Goal: Go to known website: Access a specific website the user already knows

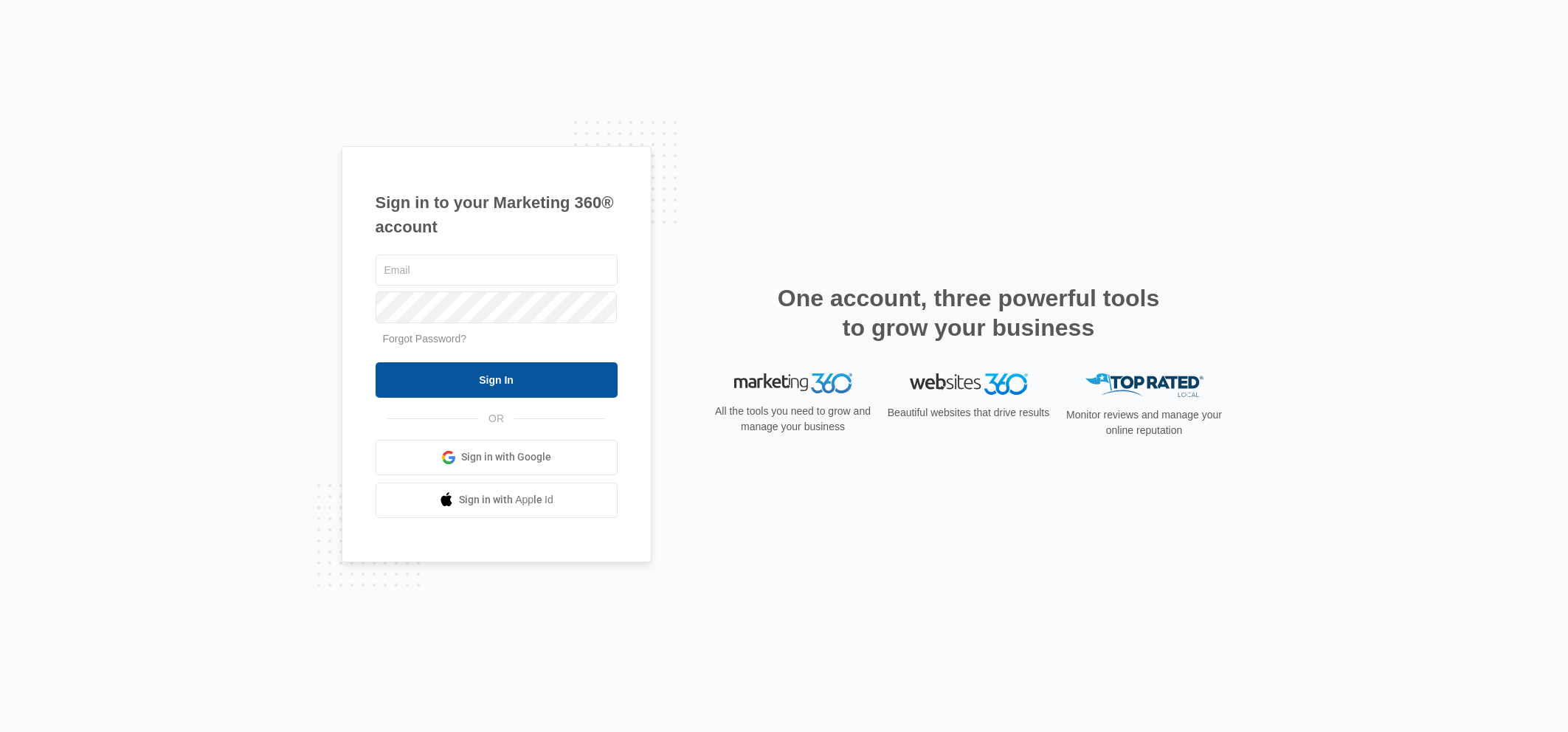
type input "[PERSON_NAME][EMAIL_ADDRESS][DOMAIN_NAME]"
click at [546, 371] on input "Sign In" at bounding box center [496, 380] width 242 height 36
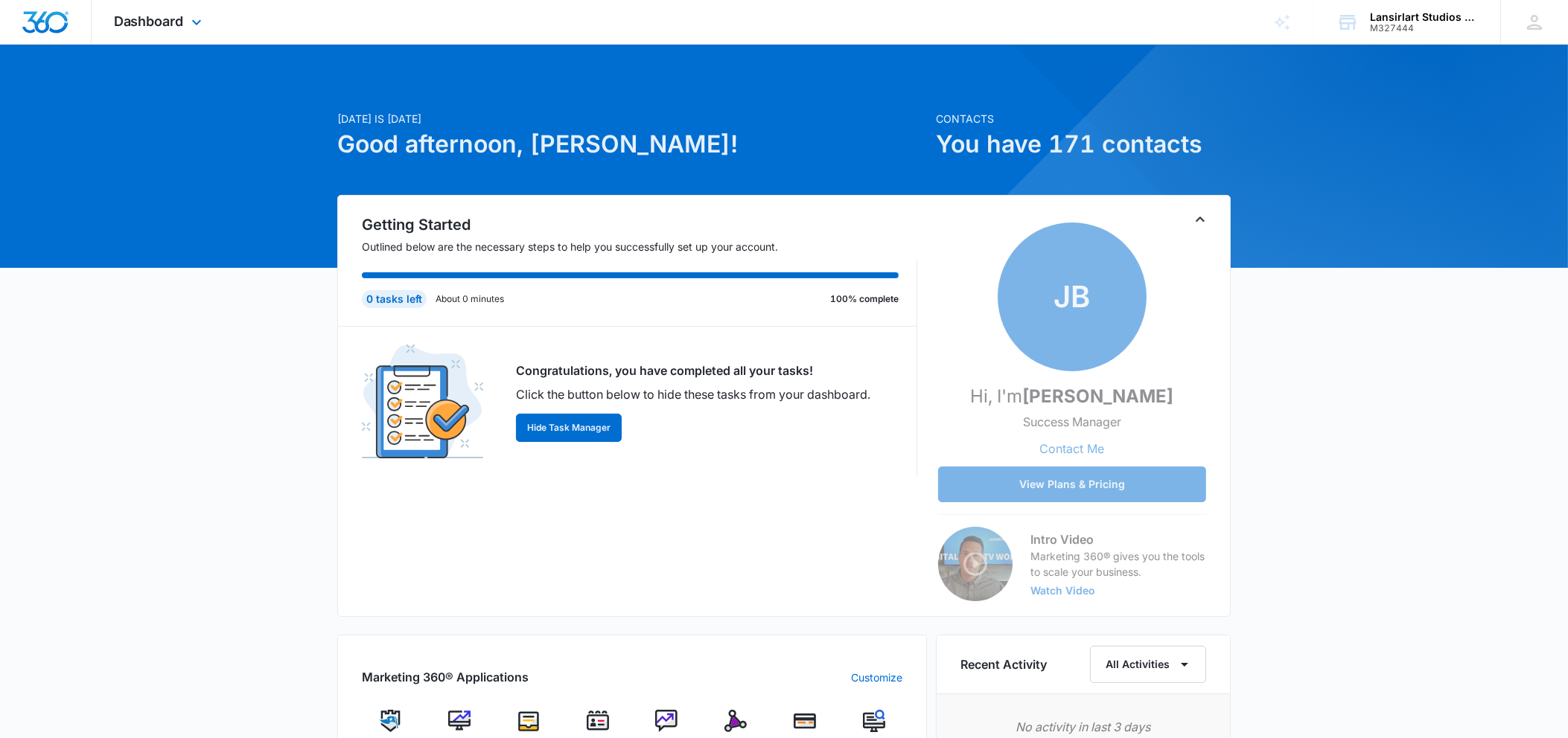
click at [215, 43] on div "Dashboard Apps Reputation Websites Forms CRM Email Social Payments POS Content …" at bounding box center [784, 667] width 1568 height 1335
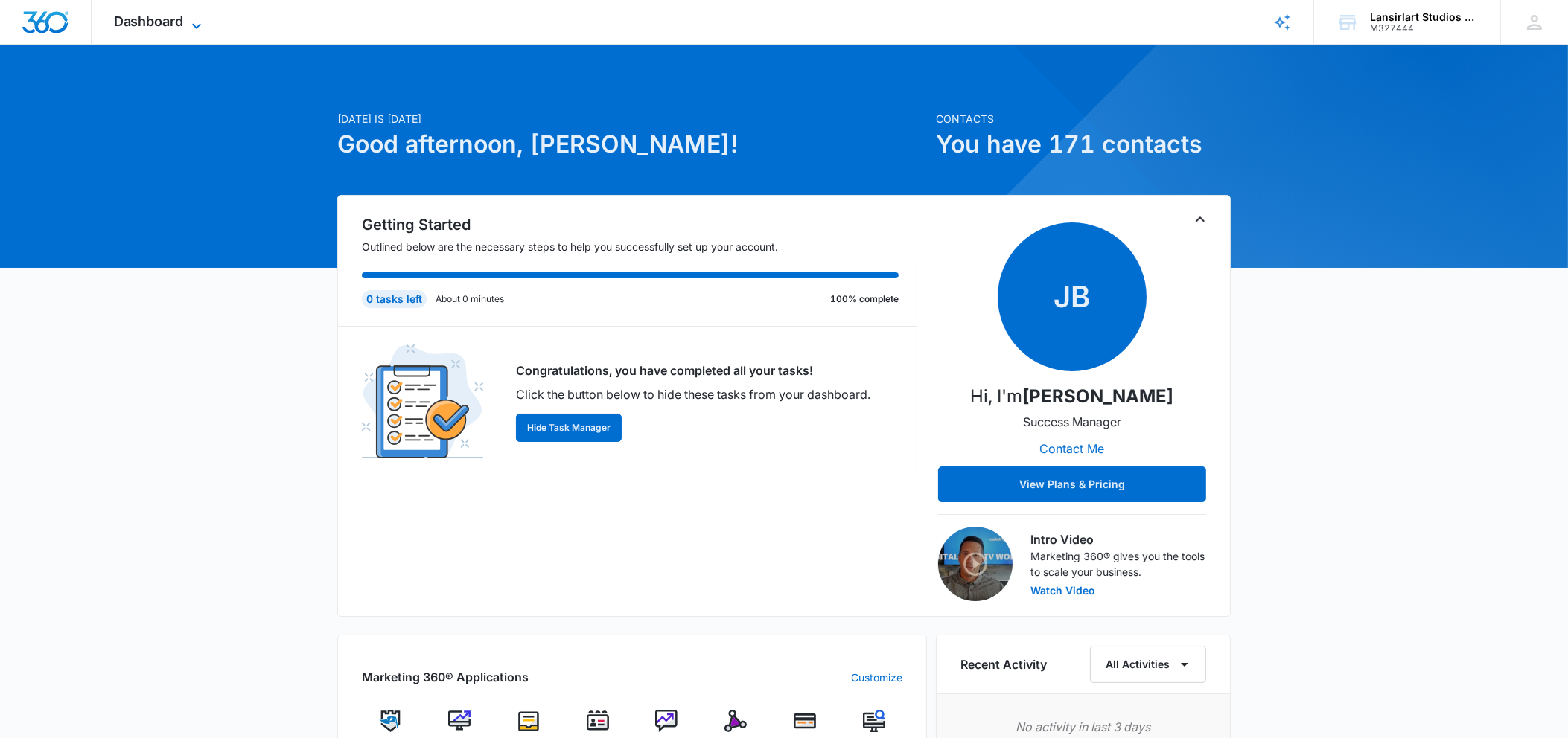
click at [175, 20] on span "Dashboard" at bounding box center [149, 21] width 70 height 16
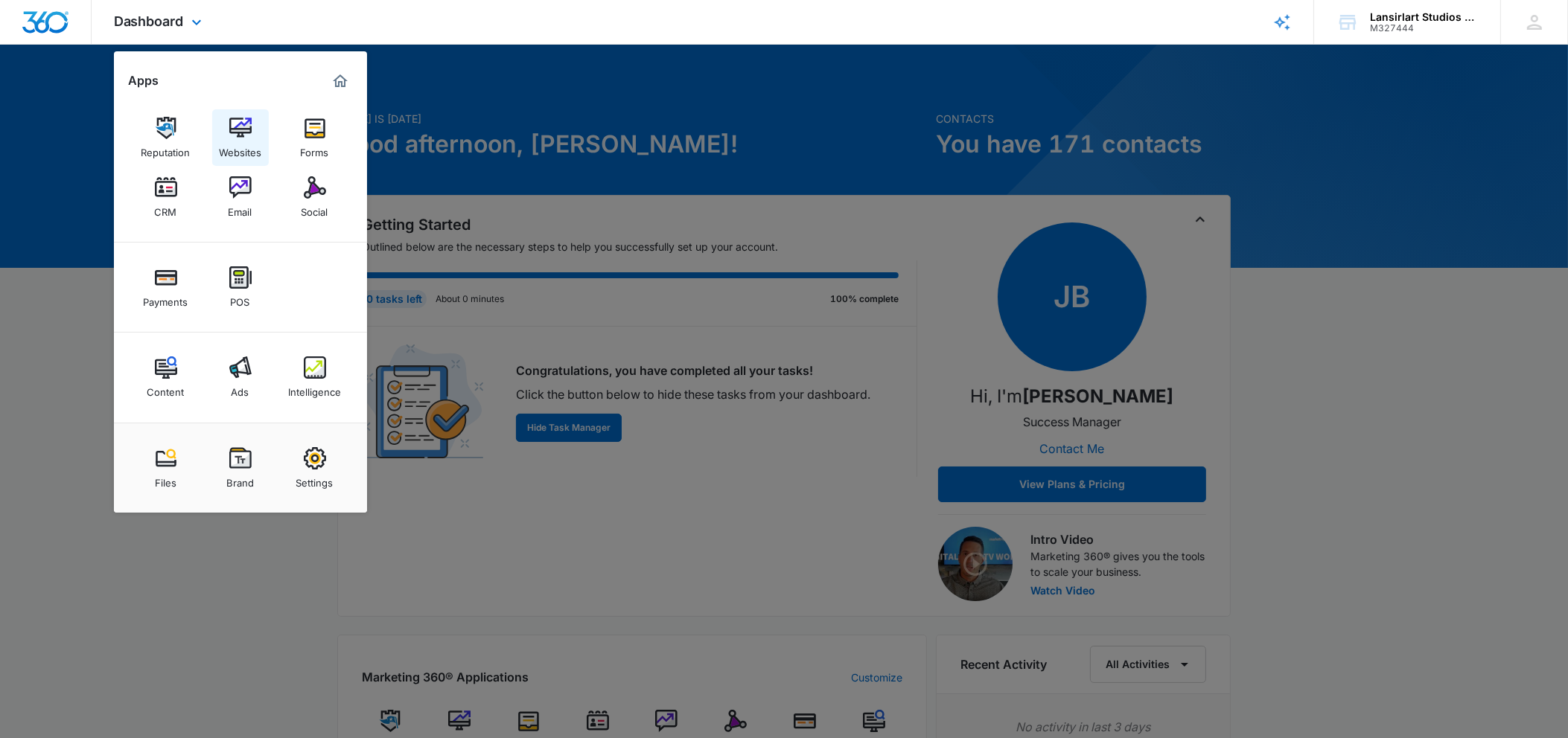
click at [262, 134] on link "Websites" at bounding box center [241, 138] width 57 height 57
